Goal: Navigation & Orientation: Understand site structure

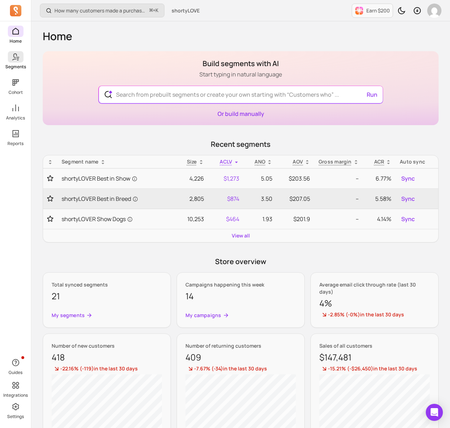
click at [14, 61] on span at bounding box center [16, 56] width 16 height 11
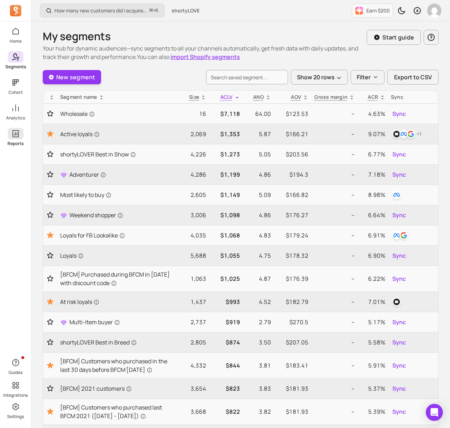
click at [19, 135] on icon at bounding box center [15, 134] width 9 height 9
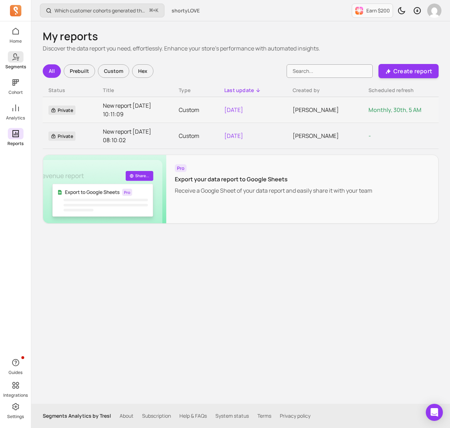
click at [16, 56] on icon at bounding box center [15, 57] width 9 height 9
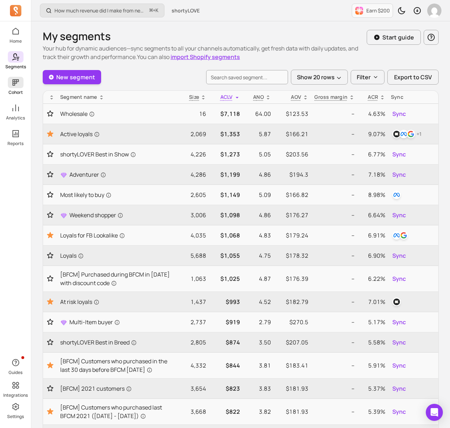
click at [12, 82] on icon at bounding box center [15, 82] width 9 height 9
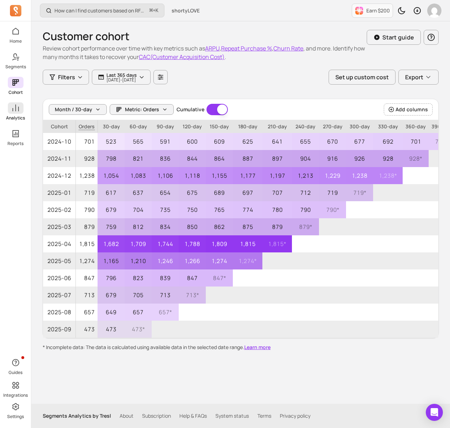
click at [21, 114] on link "Analytics" at bounding box center [15, 111] width 31 height 19
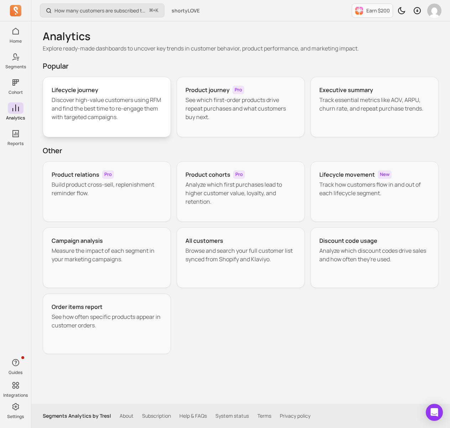
click at [81, 89] on h3 "Lifecycle journey" at bounding box center [75, 90] width 47 height 9
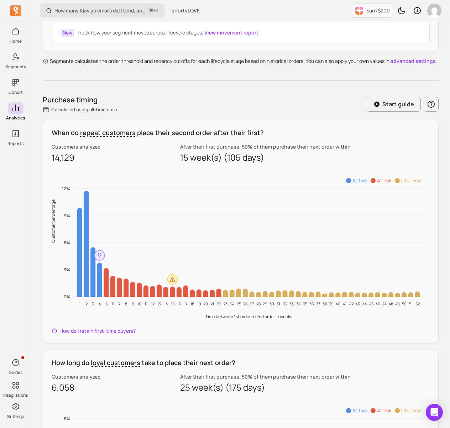
scroll to position [312, 0]
